Goal: Task Accomplishment & Management: Manage account settings

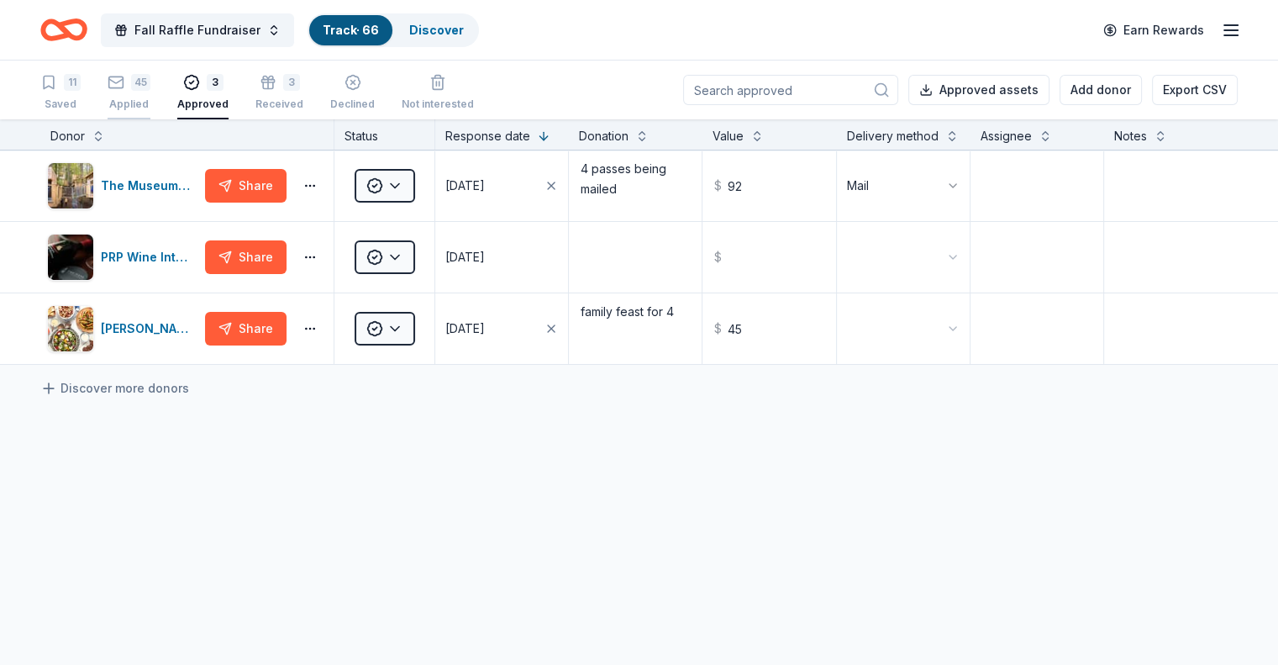
click at [150, 93] on div "45 Applied" at bounding box center [129, 92] width 43 height 37
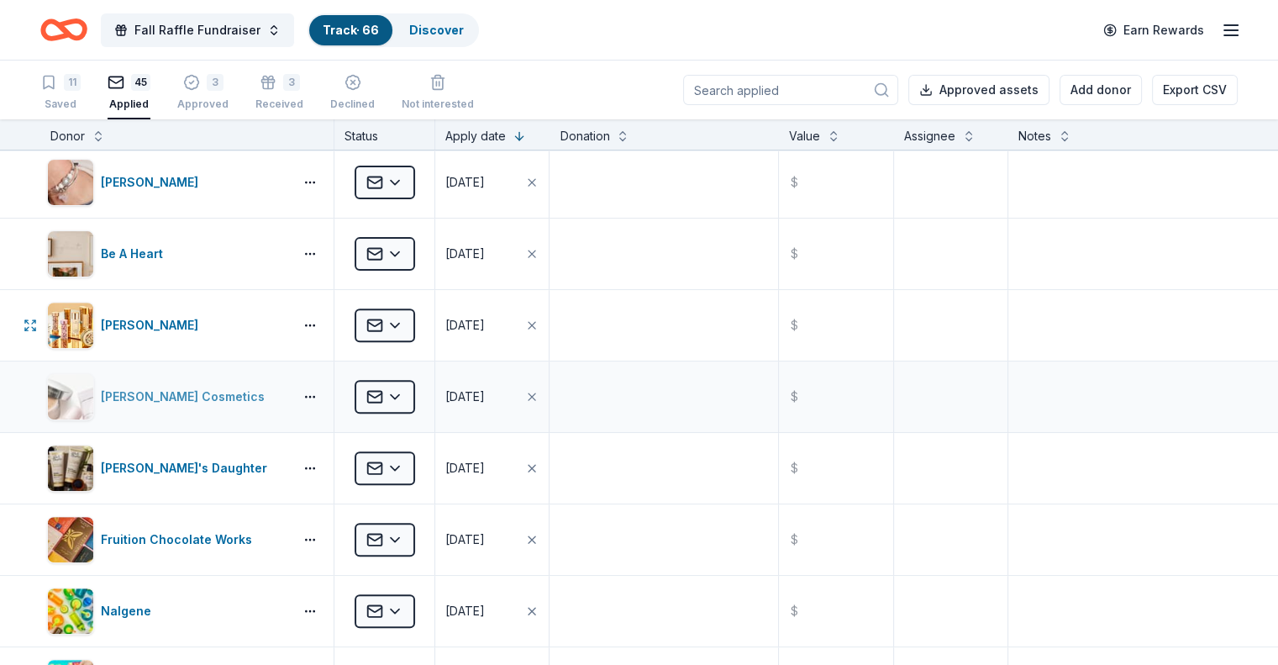
scroll to position [672, 0]
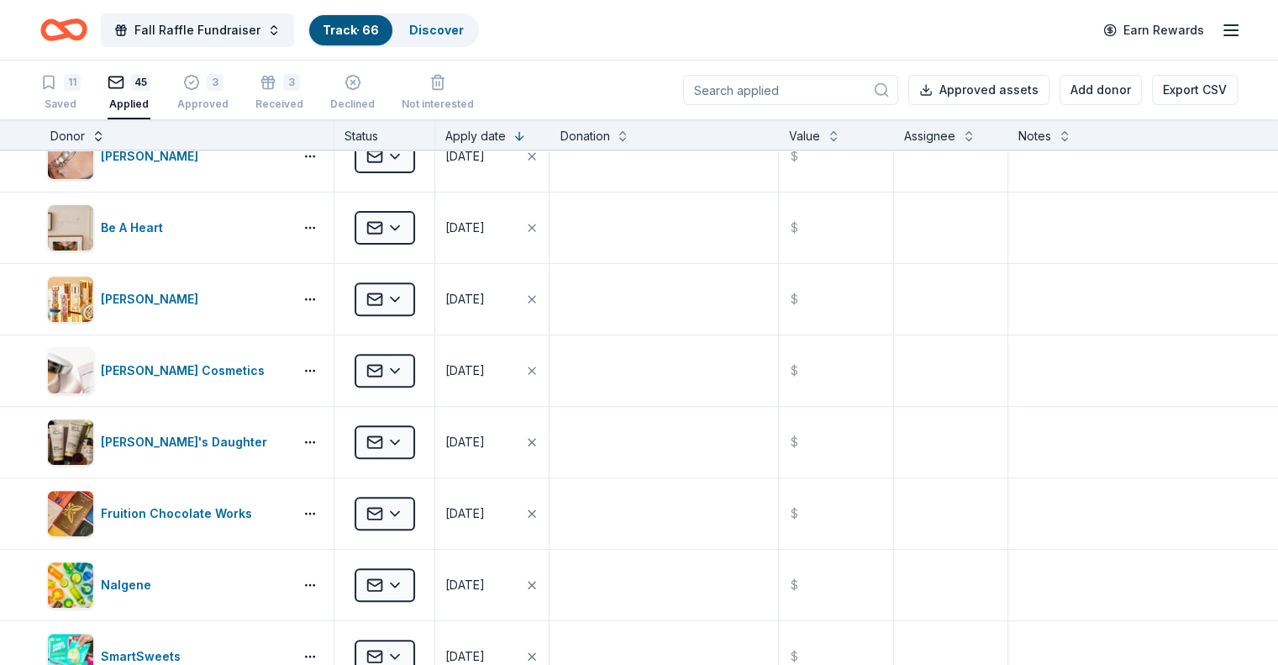
click at [105, 135] on button at bounding box center [98, 134] width 13 height 17
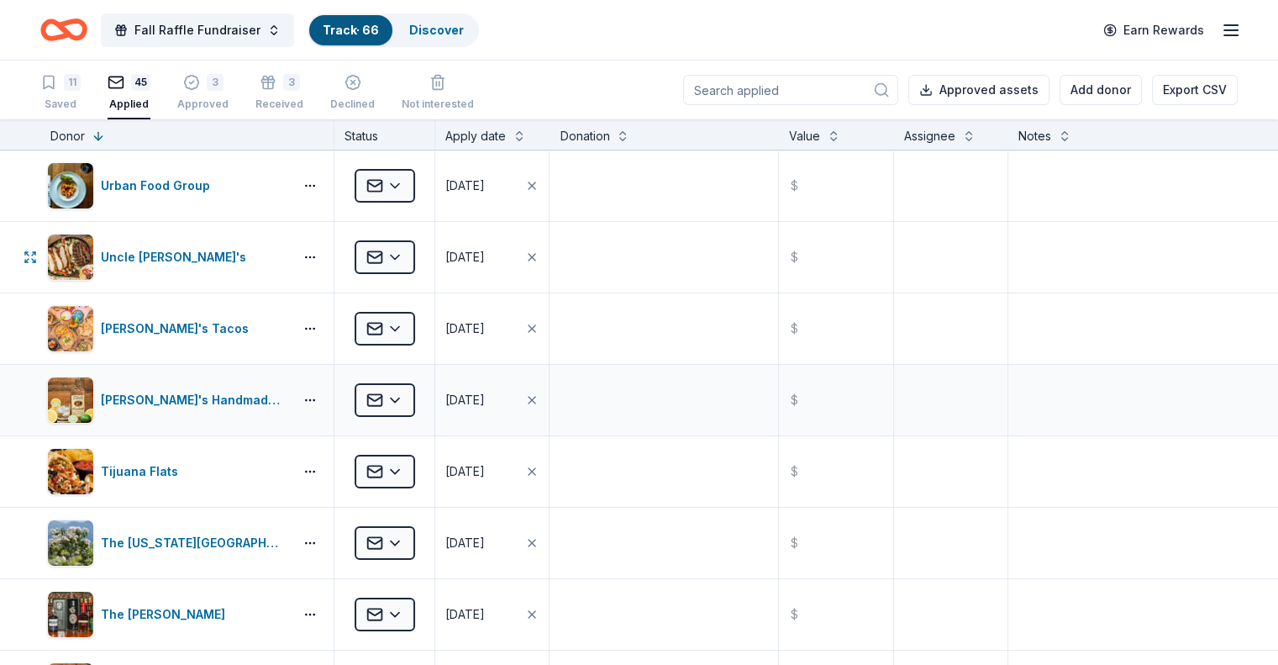
scroll to position [84, 0]
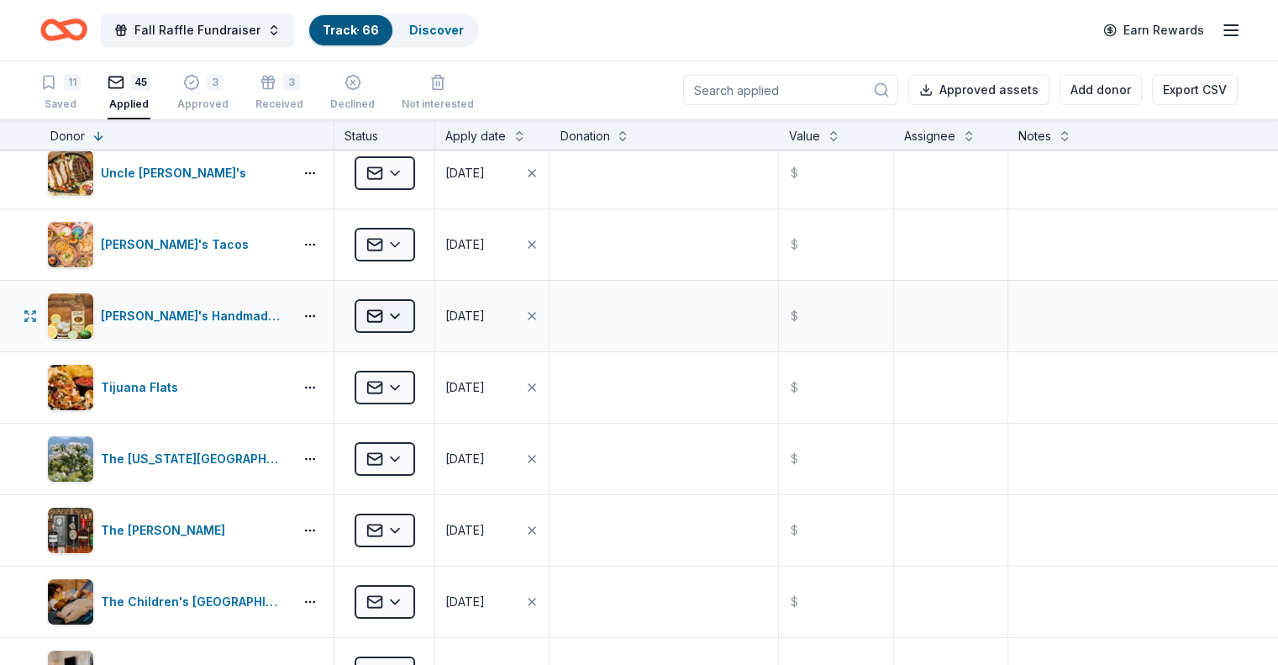
click at [401, 309] on html "Fall Raffle Fundraiser Track · 66 Discover Earn Rewards 11 Saved 45 Applied 3 A…" at bounding box center [639, 332] width 1278 height 665
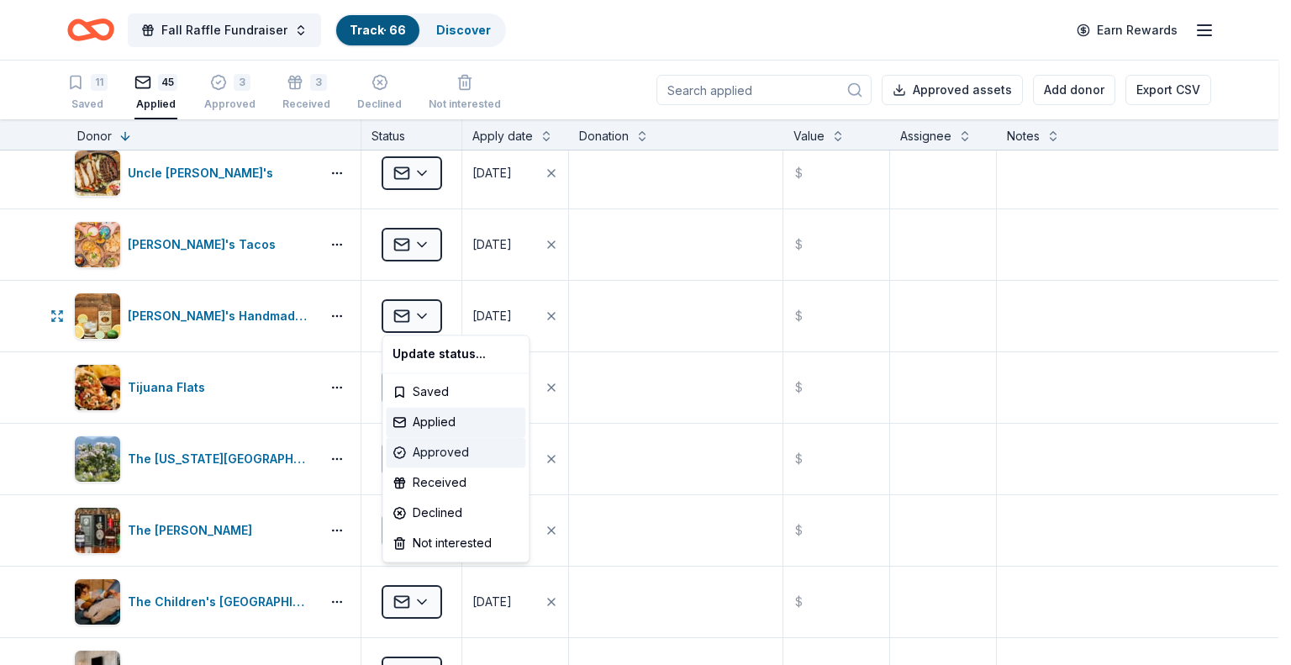
click at [431, 445] on div "Approved" at bounding box center [456, 452] width 140 height 30
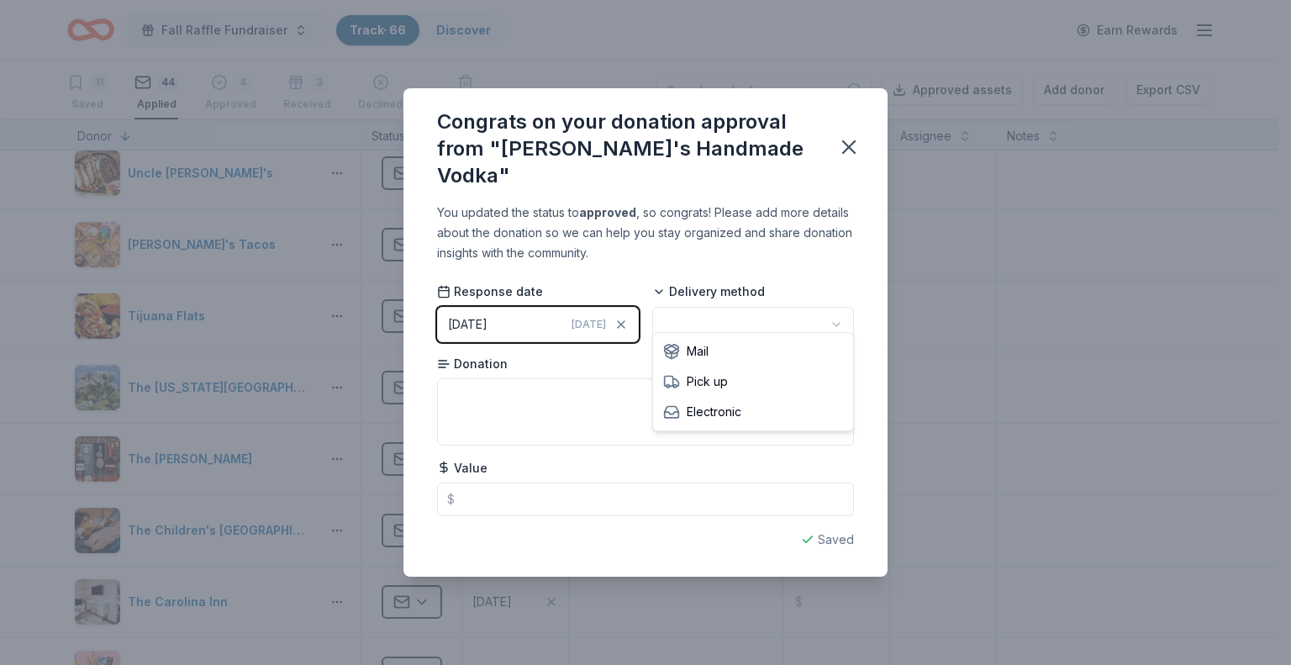
click at [682, 312] on html "Fall Raffle Fundraiser Track · 66 Discover Earn Rewards 11 Saved 44 Applied 4 A…" at bounding box center [645, 332] width 1291 height 665
click at [646, 386] on textarea at bounding box center [645, 411] width 417 height 67
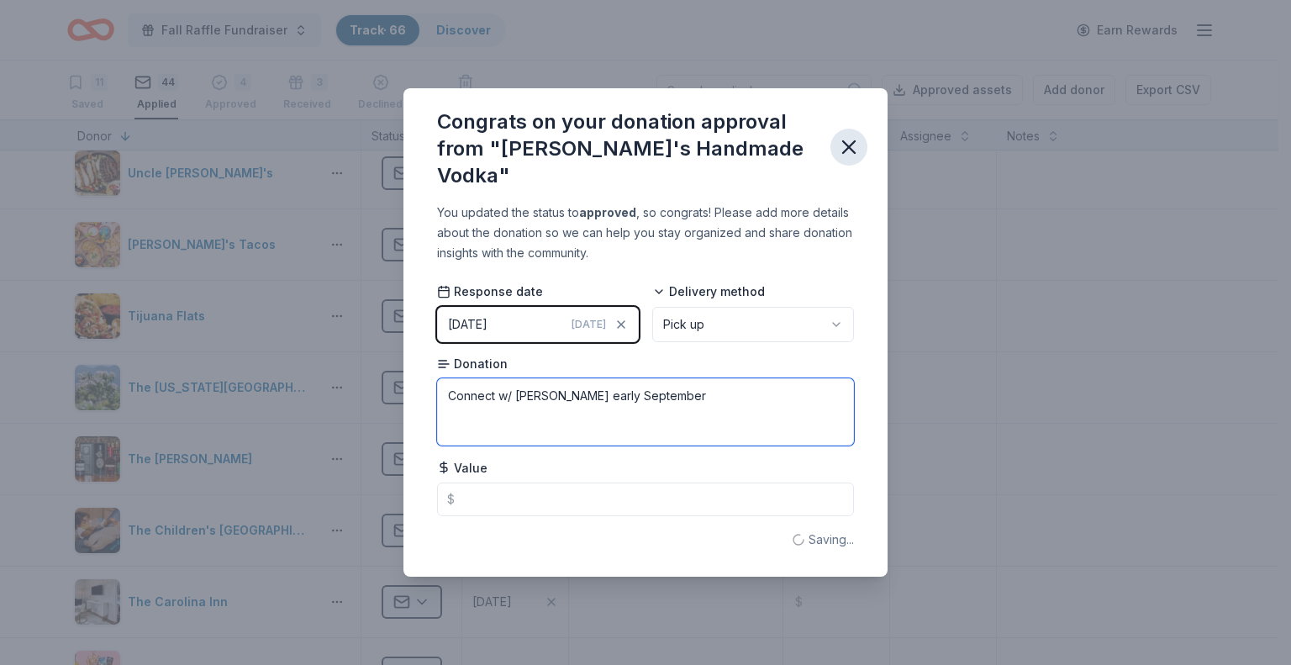
type textarea "Connect w/ [PERSON_NAME] early September"
click at [851, 142] on icon "button" at bounding box center [849, 147] width 24 height 24
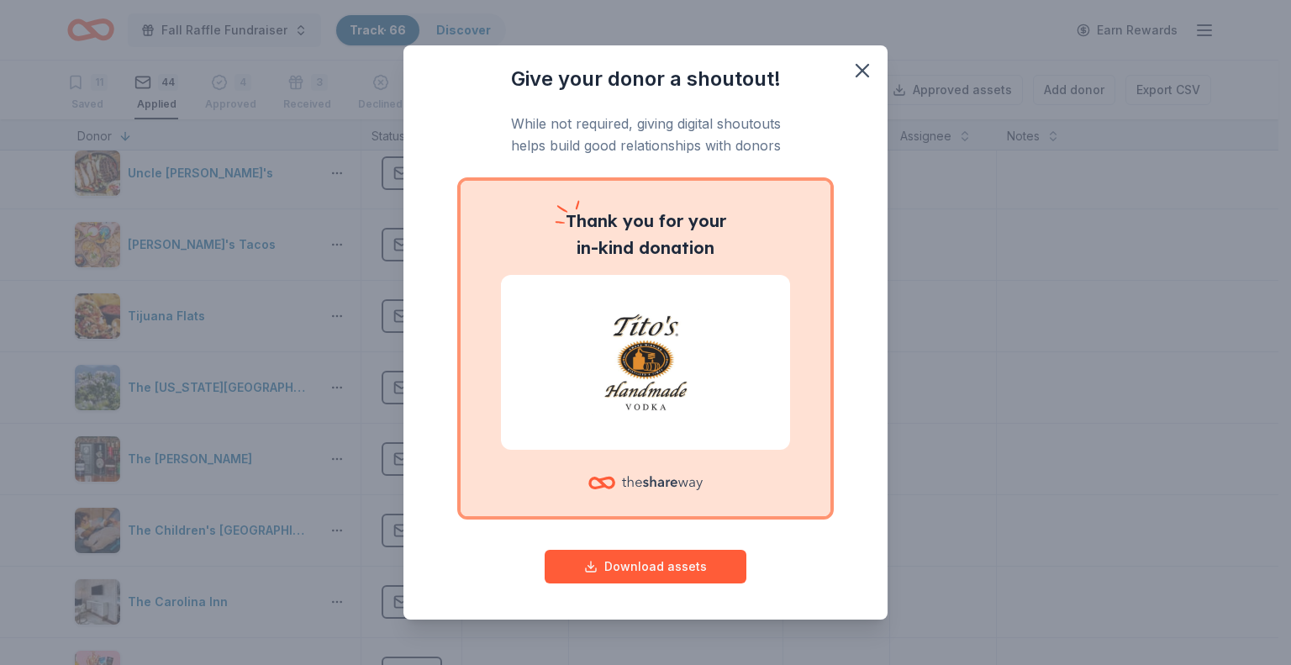
click at [666, 417] on div at bounding box center [645, 362] width 289 height 175
click at [856, 625] on div "Give your donor a shoutout! While not required, giving digital shoutouts helps …" at bounding box center [645, 332] width 1291 height 665
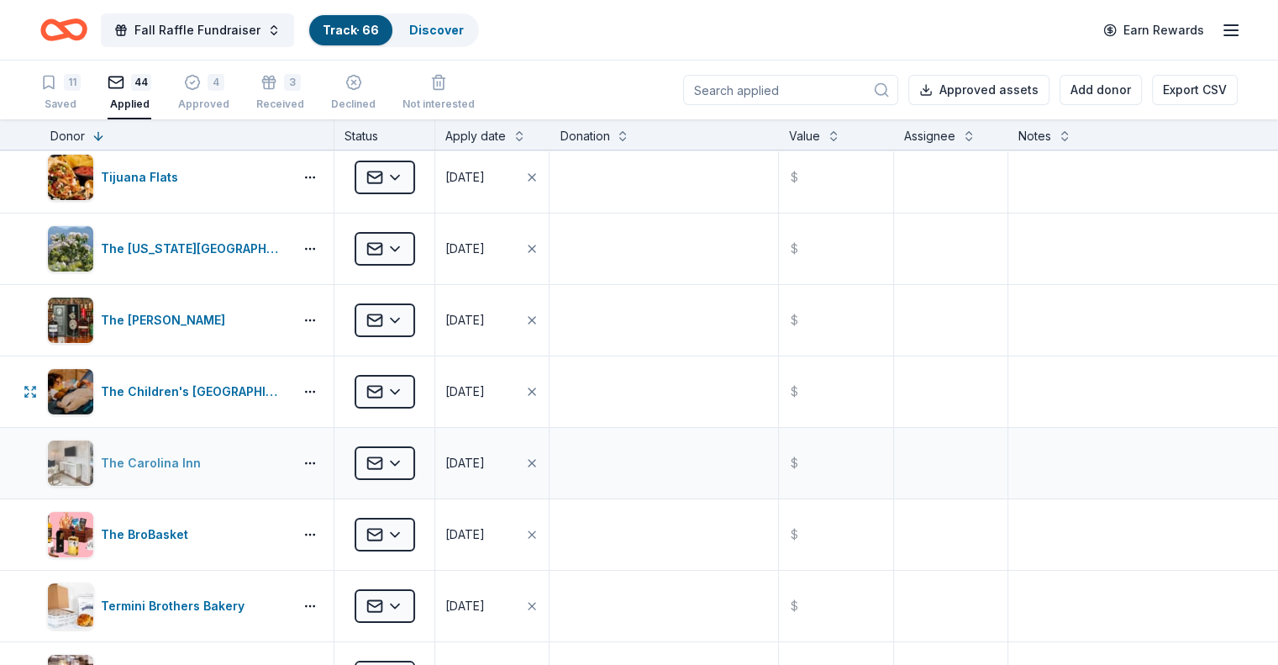
scroll to position [252, 0]
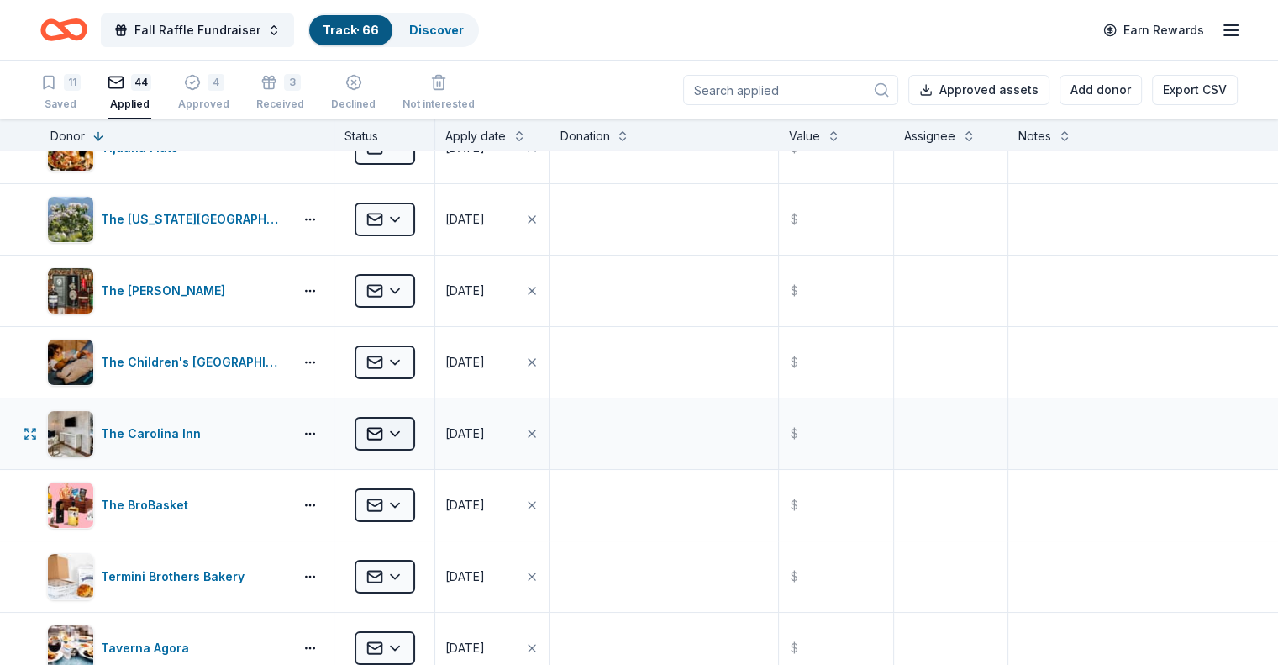
click at [422, 434] on html "Fall Raffle Fundraiser Track · 66 Discover Earn Rewards 11 Saved 44 Applied 4 A…" at bounding box center [639, 332] width 1278 height 665
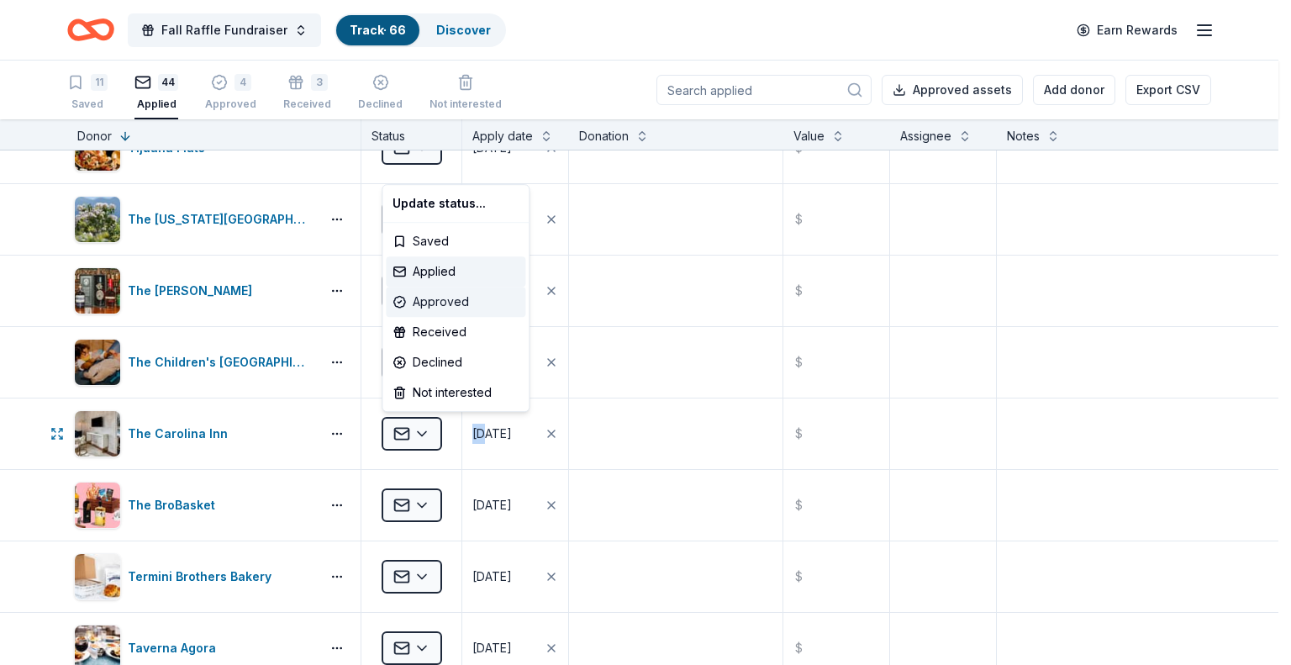
click at [430, 304] on div "Approved" at bounding box center [456, 302] width 140 height 30
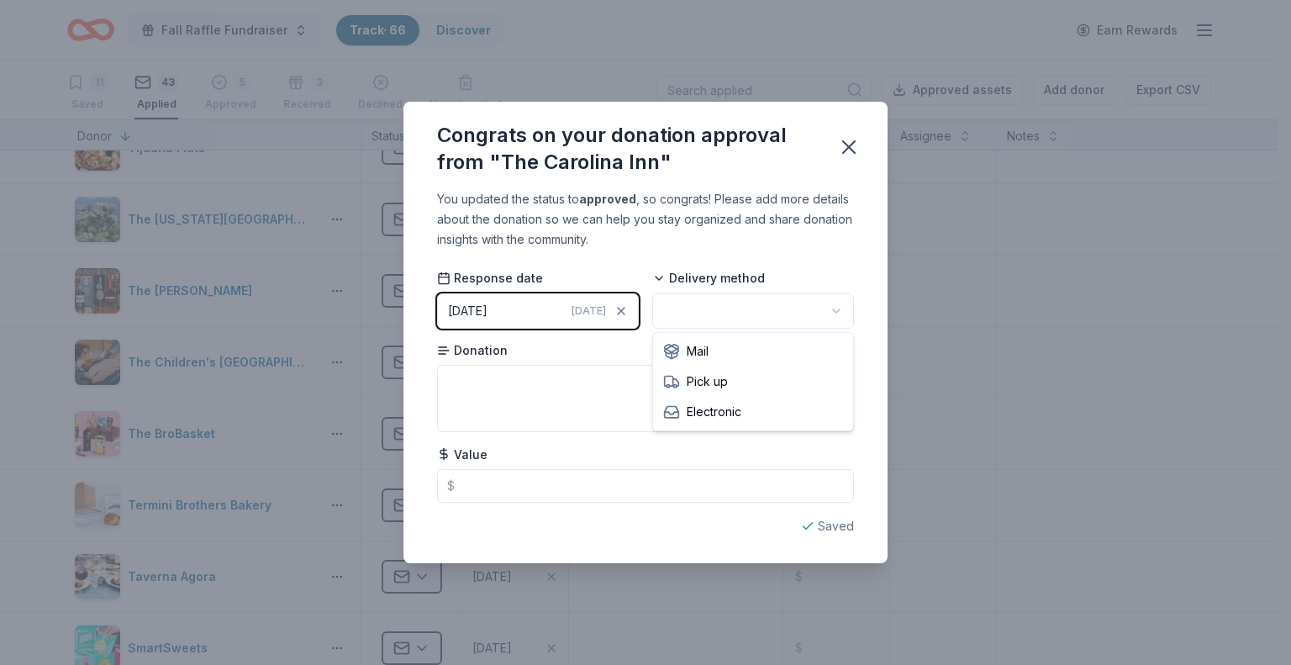
click at [712, 310] on html "Fall Raffle Fundraiser Track · 66 Discover Earn Rewards 11 Saved 43 Applied 5 A…" at bounding box center [645, 332] width 1291 height 665
click at [635, 376] on textarea at bounding box center [645, 398] width 417 height 67
type textarea "one night stay w/ dinner and breakfast for 2."
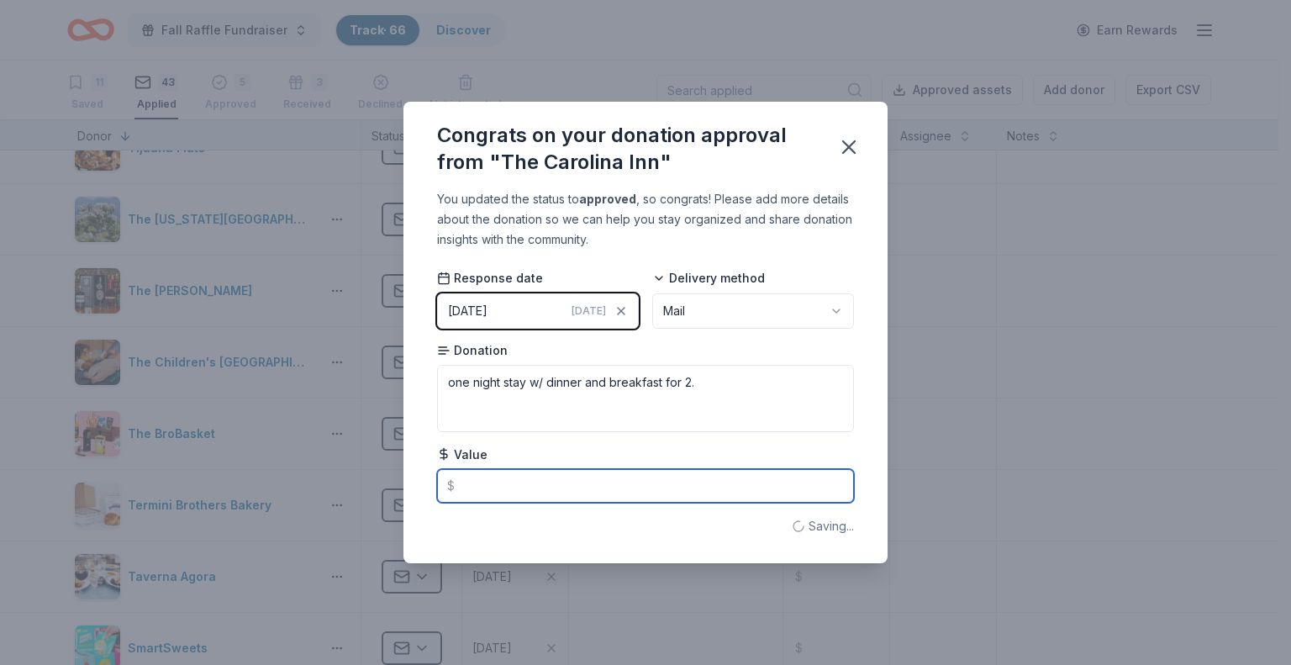
click at [534, 493] on input "text" at bounding box center [645, 486] width 417 height 34
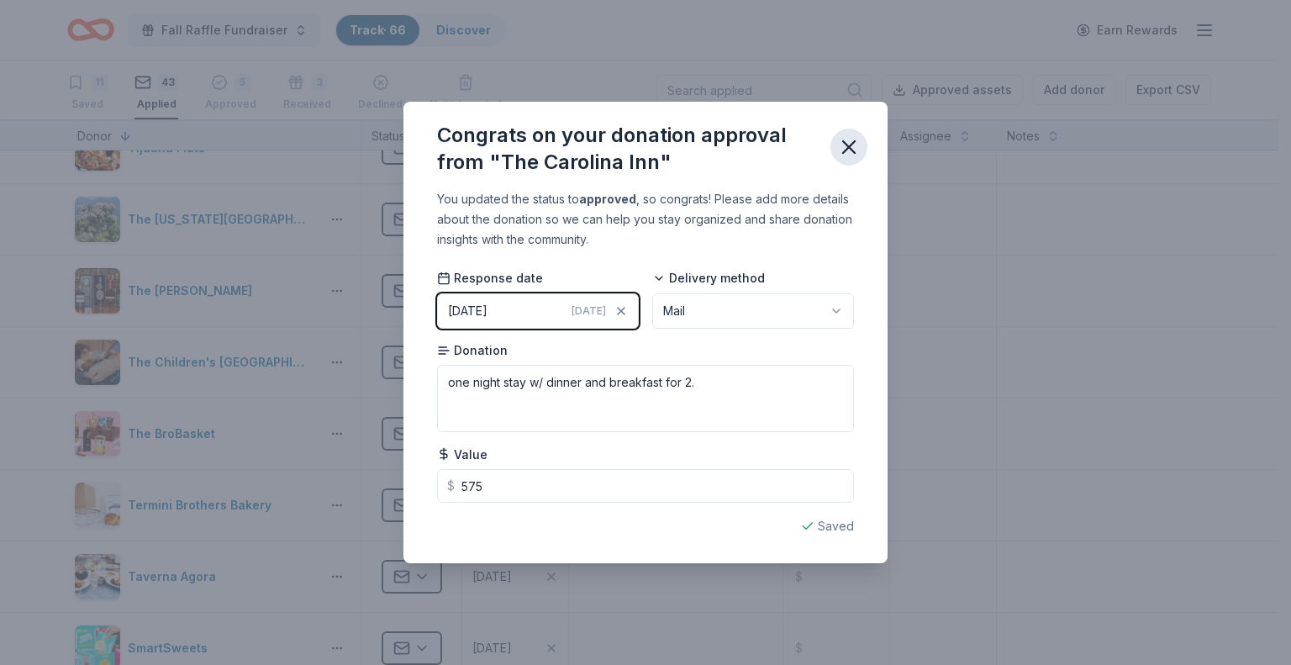
type input "575.00"
click at [845, 143] on icon "button" at bounding box center [849, 147] width 12 height 12
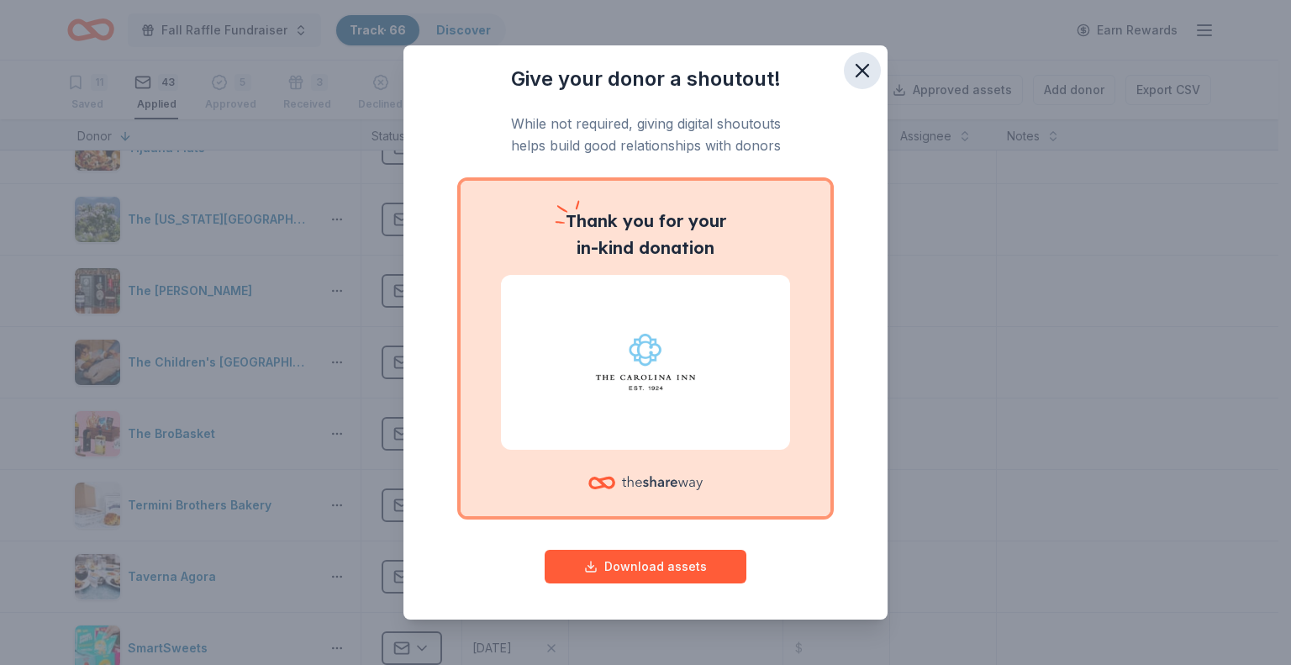
click at [856, 75] on icon "button" at bounding box center [862, 71] width 12 height 12
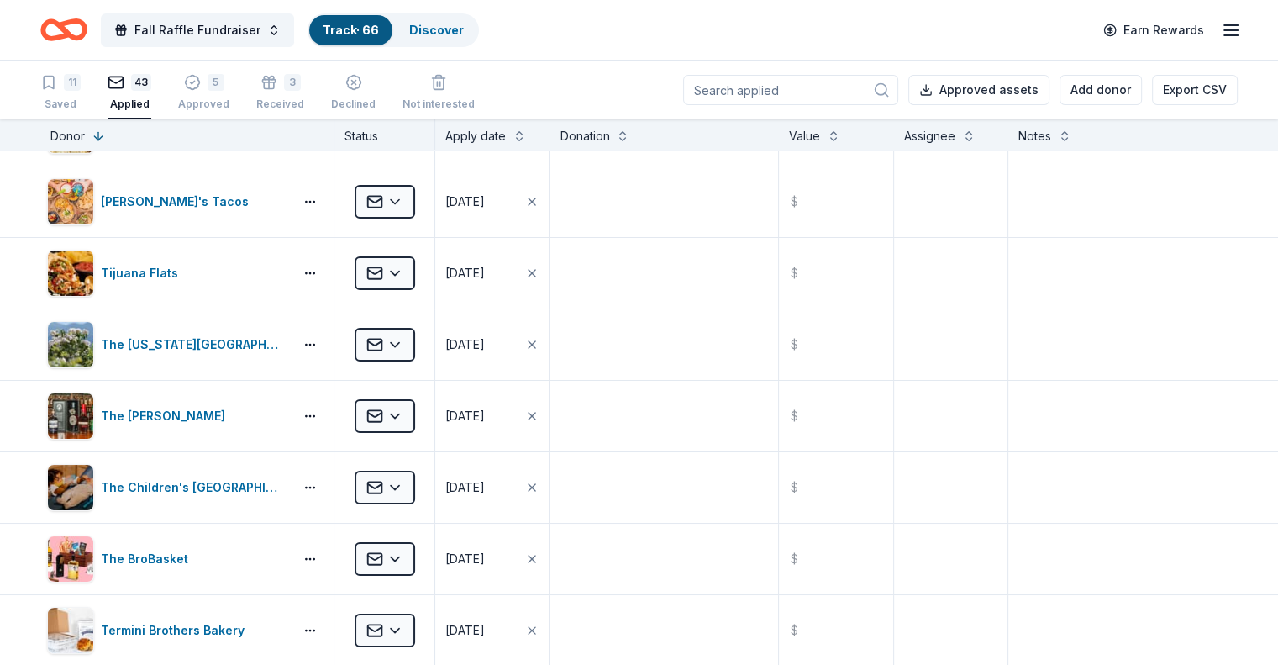
scroll to position [0, 0]
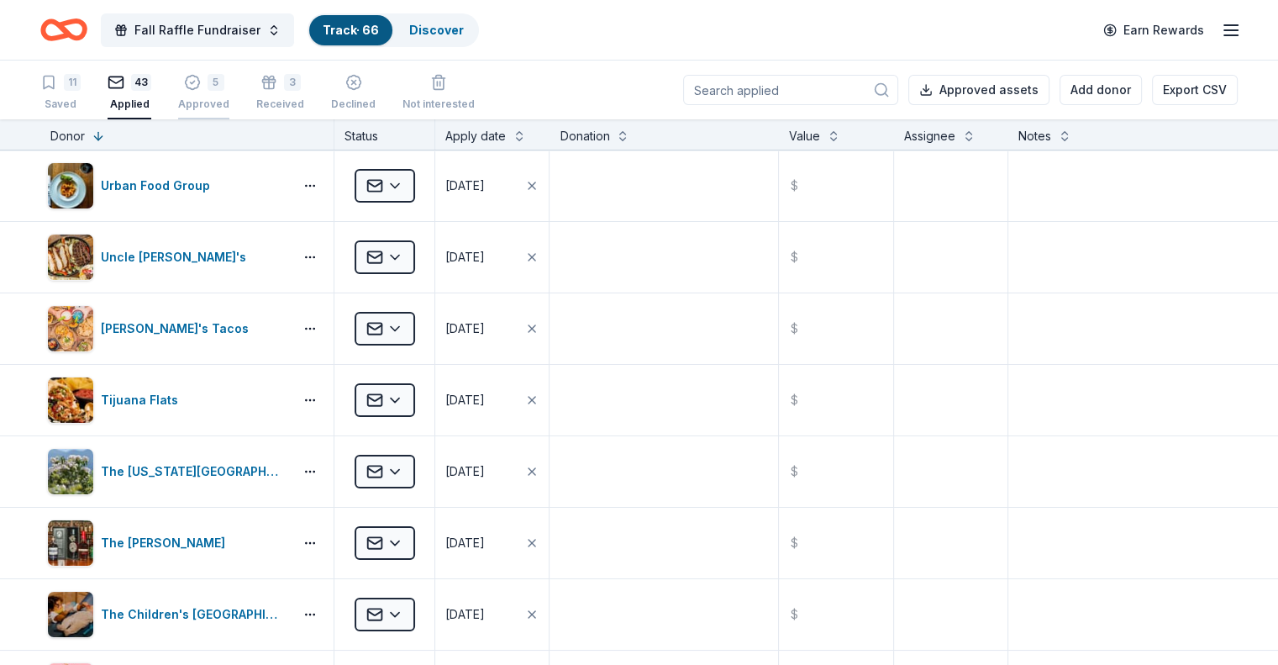
click at [229, 93] on div "5 Approved" at bounding box center [203, 83] width 51 height 37
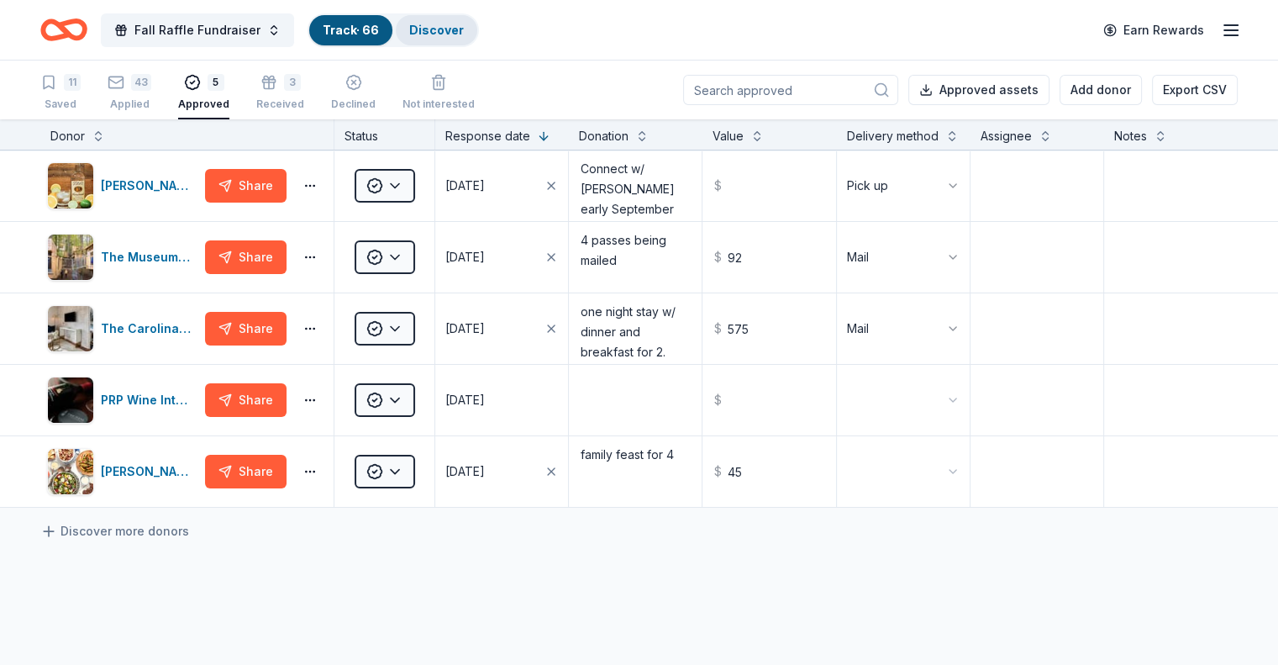
click at [464, 28] on link "Discover" at bounding box center [436, 30] width 55 height 14
